Goal: Information Seeking & Learning: Find specific fact

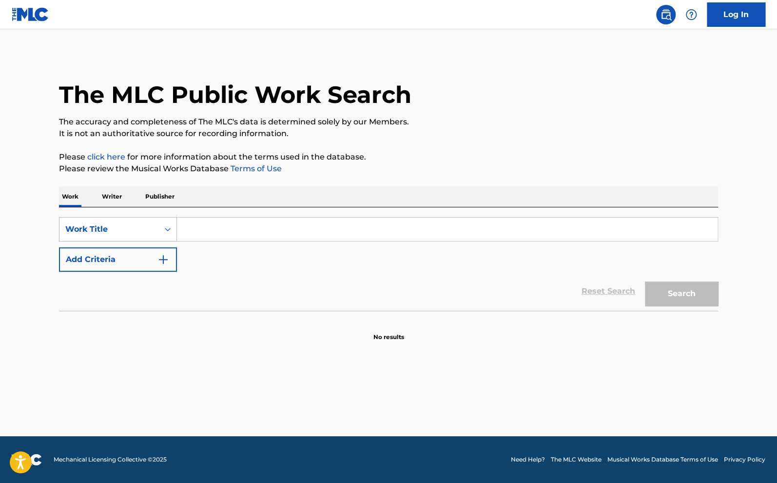
click at [103, 233] on div "Work Title" at bounding box center [109, 229] width 88 height 12
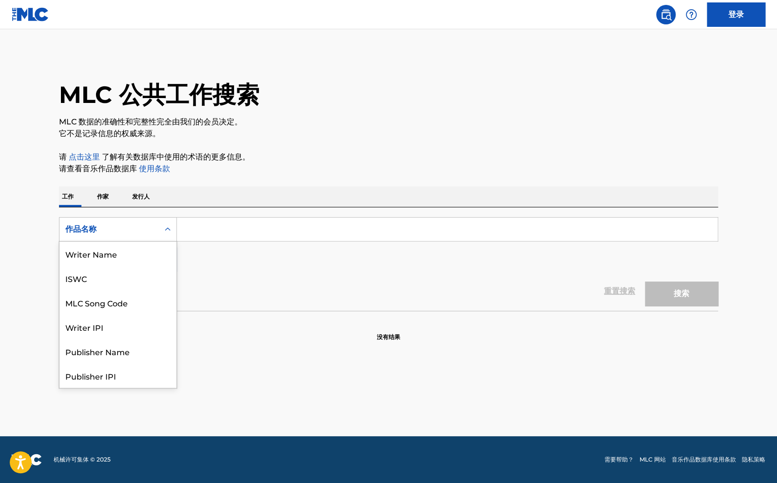
scroll to position [49, 0]
click at [139, 227] on div "作品名称" at bounding box center [109, 229] width 88 height 12
click at [118, 308] on div "发布者名称" at bounding box center [118, 302] width 117 height 24
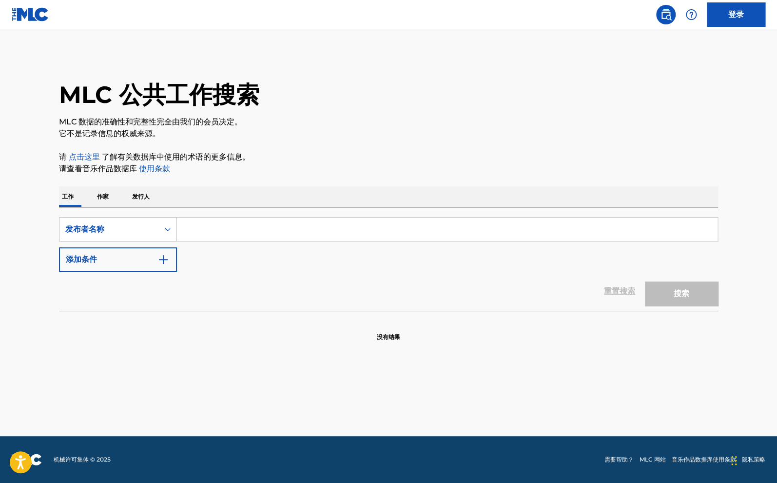
click at [236, 231] on input "搜索表格" at bounding box center [447, 229] width 541 height 23
paste input "[PERSON_NAME]"
click at [658, 297] on button "搜索" at bounding box center [681, 293] width 73 height 24
drag, startPoint x: 242, startPoint y: 237, endPoint x: 161, endPoint y: 234, distance: 80.5
click at [145, 230] on div "SearchWithCriteria5b180664-d1d3-4d66-9a3b-242c3b10a295 发布者名称 [PERSON_NAME]" at bounding box center [388, 229] width 659 height 24
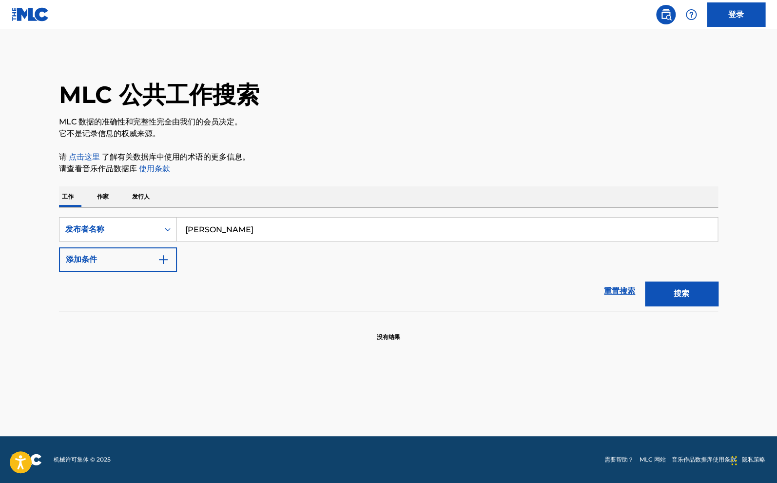
paste input "OuYangYaoYing"
drag, startPoint x: 683, startPoint y: 289, endPoint x: 618, endPoint y: 286, distance: 64.5
click at [683, 289] on button "搜索" at bounding box center [681, 293] width 73 height 24
click at [193, 232] on input "OuYangYaoYing" at bounding box center [447, 229] width 541 height 23
click at [197, 232] on input "OuYangYaoYing" at bounding box center [447, 229] width 541 height 23
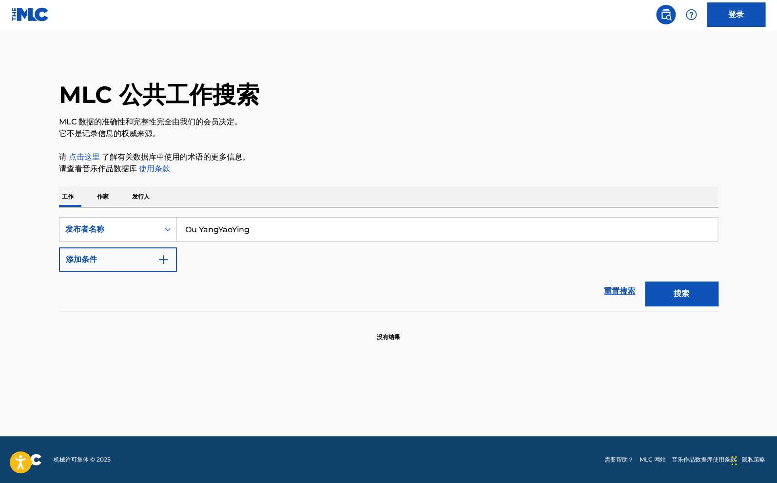
click at [218, 234] on input "Ou YangYaoYing" at bounding box center [447, 229] width 541 height 23
click at [238, 232] on input "[PERSON_NAME]" at bounding box center [447, 229] width 541 height 23
click at [235, 229] on input "[PERSON_NAME]" at bounding box center [447, 229] width 541 height 23
type input "[PERSON_NAME]"
click at [671, 288] on button "搜索" at bounding box center [681, 293] width 73 height 24
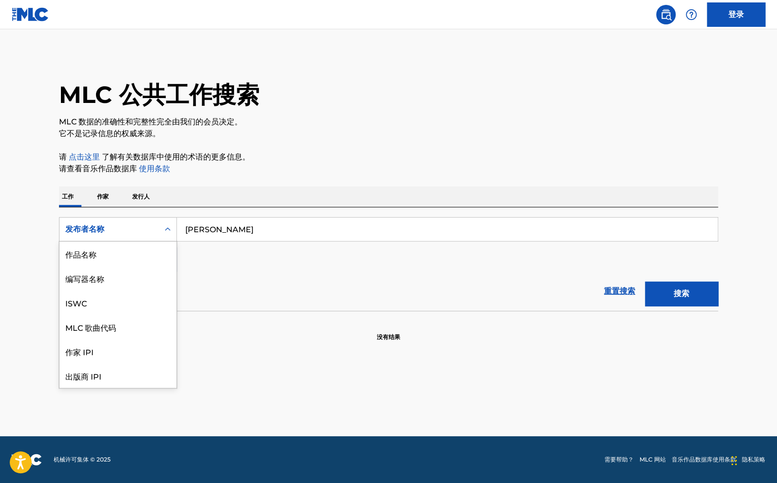
click at [142, 235] on div "发布者名称" at bounding box center [109, 229] width 99 height 19
click at [116, 259] on div "作品名称" at bounding box center [118, 253] width 117 height 24
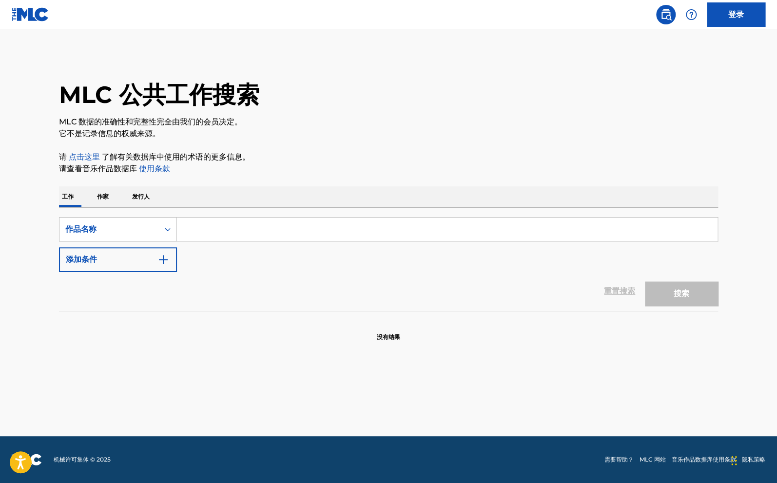
click at [232, 232] on input "搜索表格" at bounding box center [447, 229] width 541 height 23
type input "Jie Bu Diao"
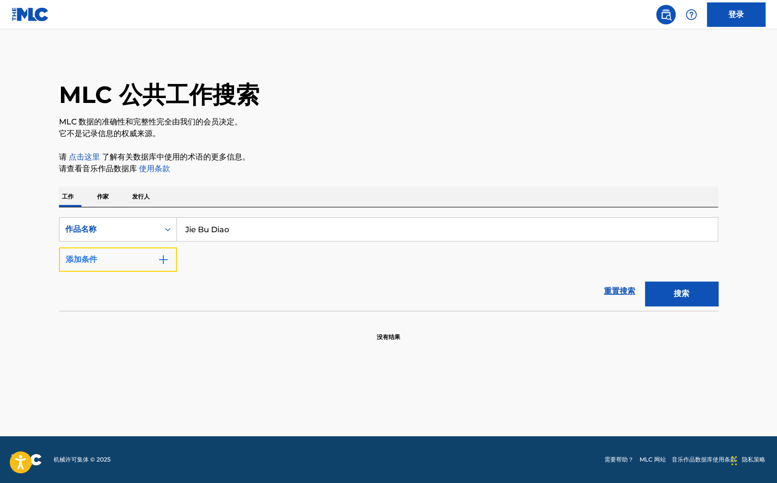
click at [150, 264] on button "添加条件" at bounding box center [118, 259] width 118 height 24
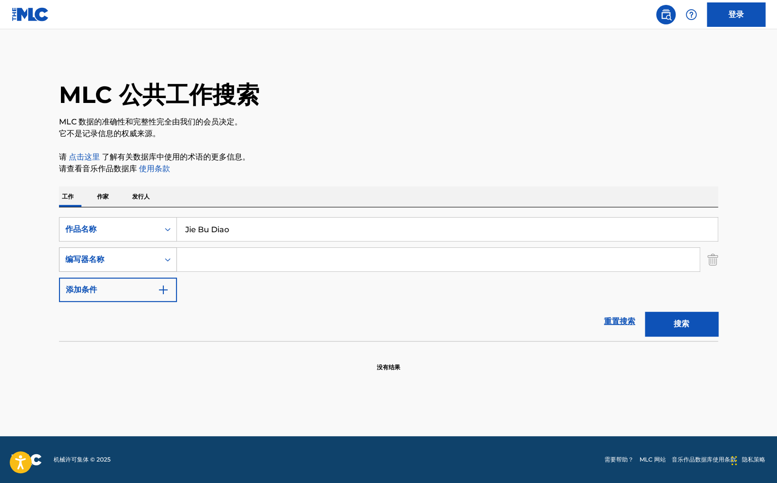
click at [148, 264] on div "编写器名称" at bounding box center [109, 260] width 88 height 12
click at [129, 290] on div "作家 IPI" at bounding box center [118, 284] width 117 height 24
click at [212, 257] on input "搜索表格" at bounding box center [438, 259] width 523 height 23
paste input "DengZhiShun"
click at [205, 265] on input "DengZhiShun" at bounding box center [438, 259] width 523 height 23
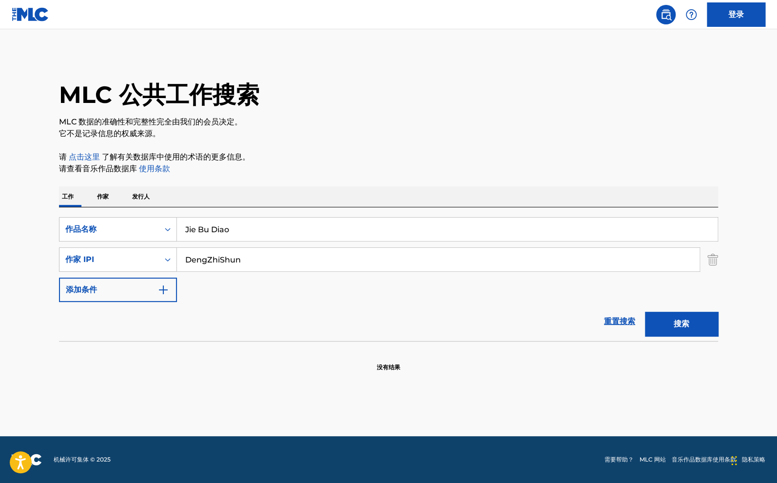
click at [206, 265] on input "DengZhiShun" at bounding box center [438, 259] width 523 height 23
click at [222, 264] on input "[PERSON_NAME]" at bounding box center [438, 259] width 523 height 23
type input "[PERSON_NAME]"
click at [673, 320] on button "搜索" at bounding box center [681, 324] width 73 height 24
click at [661, 317] on button "搜索" at bounding box center [681, 324] width 73 height 24
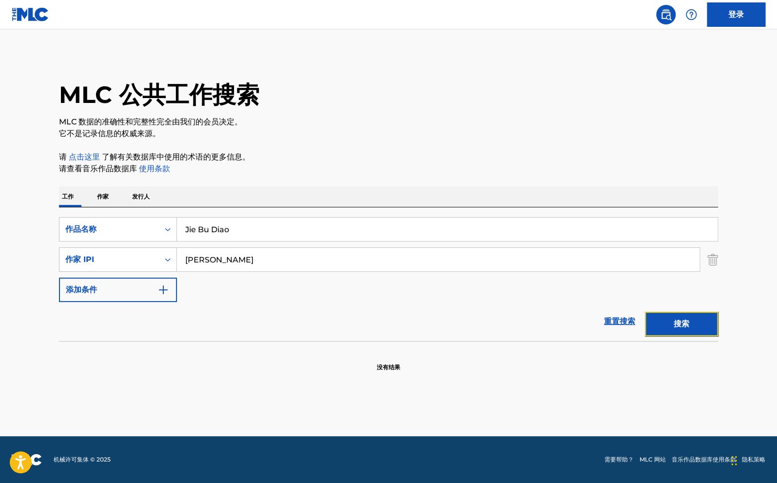
click at [658, 319] on button "搜索" at bounding box center [681, 324] width 73 height 24
click at [658, 319] on div "搜索" at bounding box center [679, 321] width 78 height 39
click at [658, 320] on button "搜索" at bounding box center [681, 324] width 73 height 24
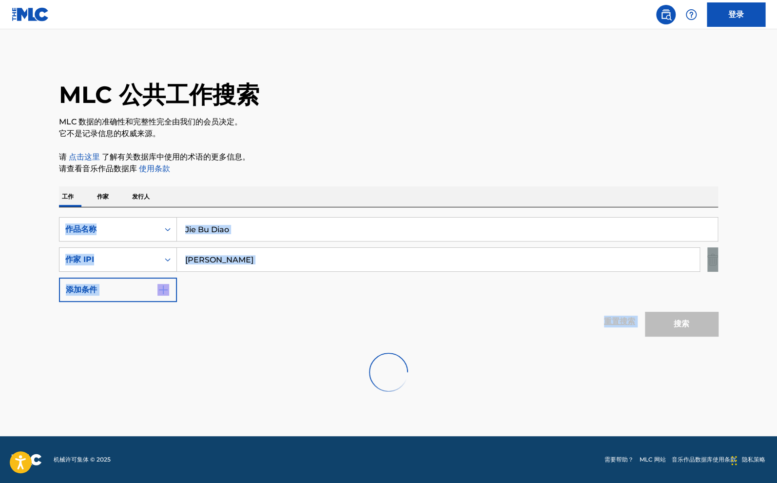
click at [657, 319] on div "搜索" at bounding box center [679, 321] width 78 height 39
